Goal: Check status: Check status

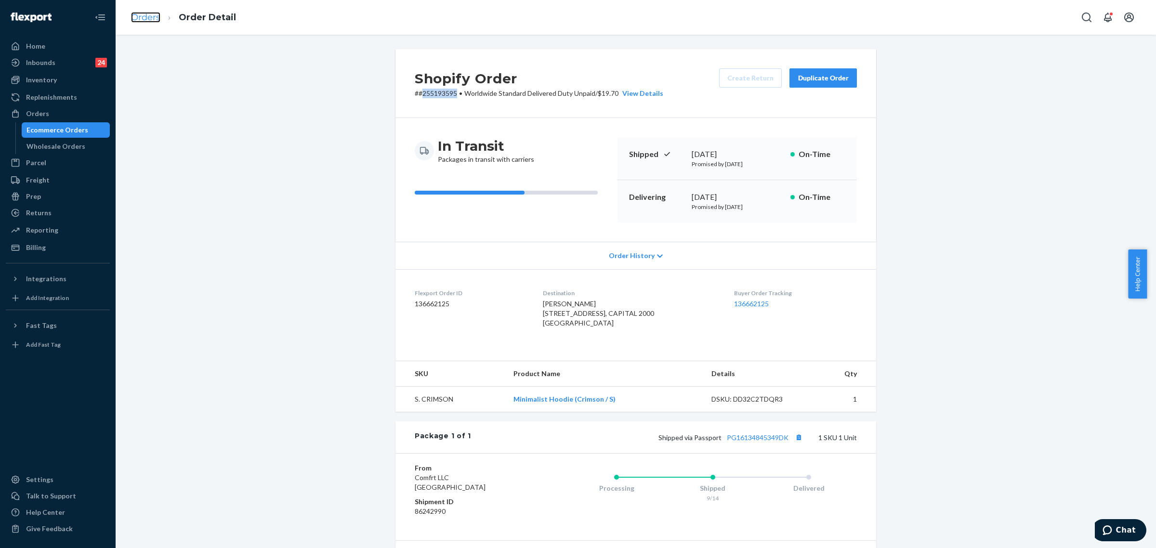
click at [148, 15] on link "Orders" at bounding box center [145, 17] width 29 height 11
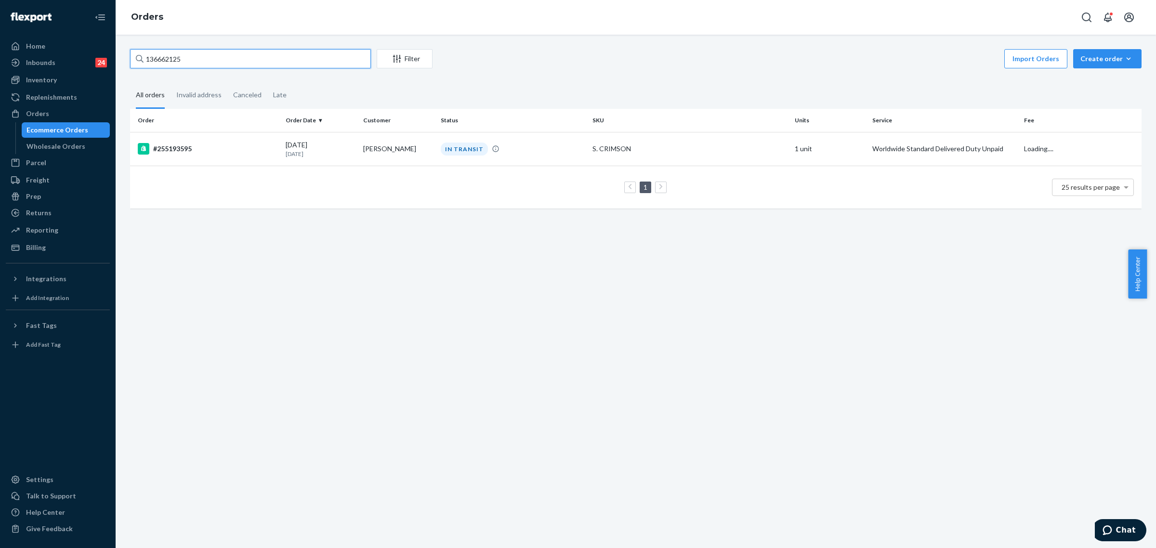
click at [273, 61] on input "136662125" at bounding box center [250, 58] width 241 height 19
paste input "255154646"
type input "255154646"
click at [183, 152] on div "#255154646" at bounding box center [208, 149] width 140 height 12
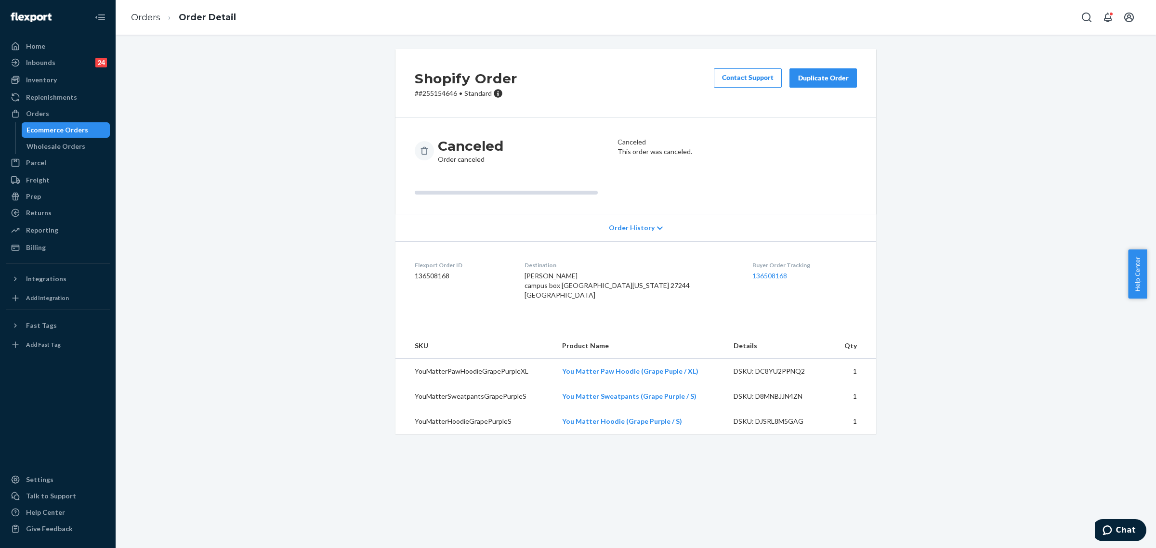
click at [623, 224] on span "Order History" at bounding box center [632, 228] width 46 height 10
